Goal: Task Accomplishment & Management: Manage account settings

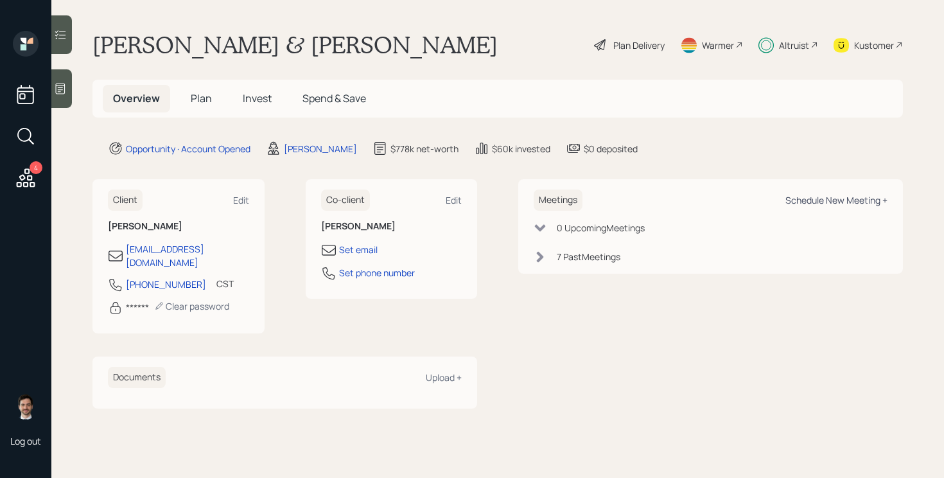
click at [837, 202] on div "Schedule New Meeting +" at bounding box center [836, 200] width 102 height 12
select select "ef6b64e1-8f62-4a74-b865-a7df4b35b836"
